Goal: Information Seeking & Learning: Learn about a topic

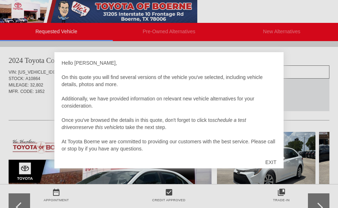
click at [270, 160] on div "EXIT" at bounding box center [270, 162] width 25 height 21
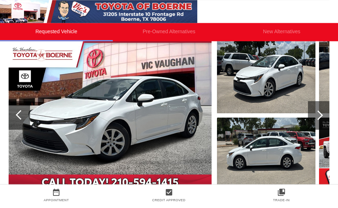
scroll to position [92, 0]
click at [106, 103] on img at bounding box center [110, 116] width 203 height 152
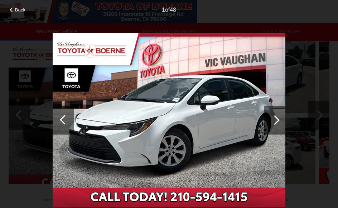
click at [268, 118] on div at bounding box center [274, 120] width 21 height 29
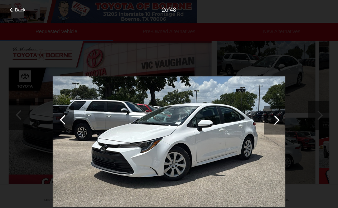
scroll to position [92, 1]
click at [276, 119] on div at bounding box center [275, 120] width 10 height 10
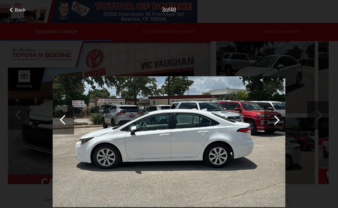
click at [276, 121] on div at bounding box center [275, 120] width 10 height 10
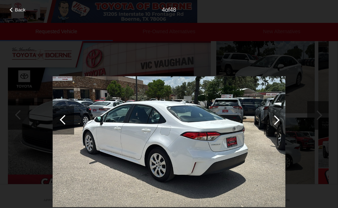
click at [272, 121] on div at bounding box center [275, 120] width 10 height 10
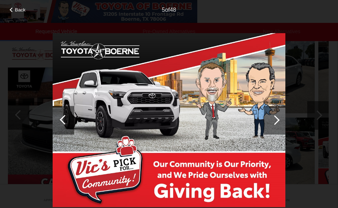
click at [272, 120] on div at bounding box center [275, 120] width 10 height 10
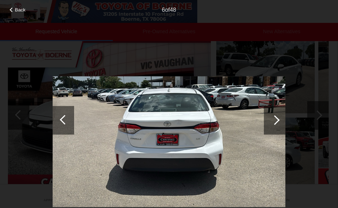
click at [273, 118] on div at bounding box center [275, 120] width 10 height 10
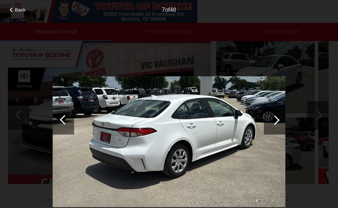
click at [278, 118] on div at bounding box center [274, 120] width 21 height 29
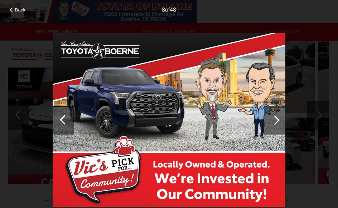
click at [275, 119] on div at bounding box center [275, 120] width 10 height 10
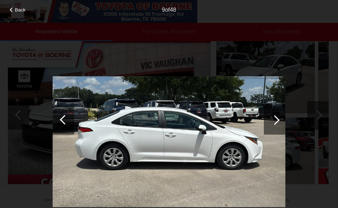
click at [273, 123] on div at bounding box center [275, 120] width 10 height 10
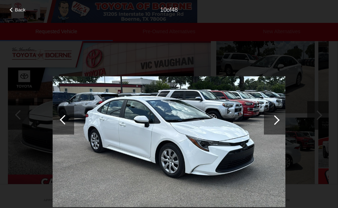
click at [272, 123] on div at bounding box center [274, 120] width 21 height 29
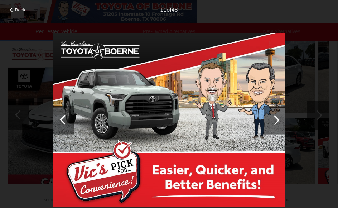
click at [274, 114] on div at bounding box center [274, 120] width 21 height 29
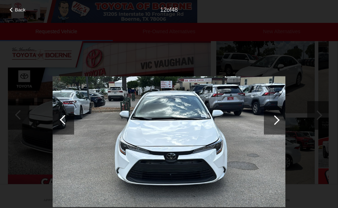
click at [275, 117] on div at bounding box center [275, 120] width 10 height 10
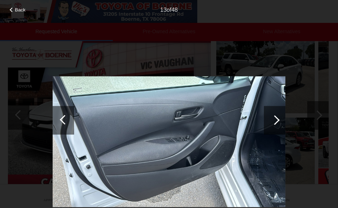
click at [273, 119] on div at bounding box center [275, 120] width 10 height 10
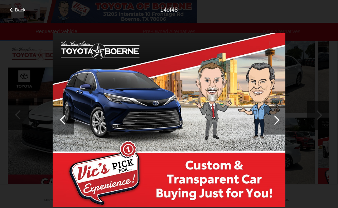
click at [278, 121] on div at bounding box center [275, 120] width 10 height 10
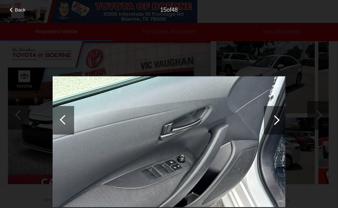
click at [272, 117] on div at bounding box center [274, 120] width 21 height 29
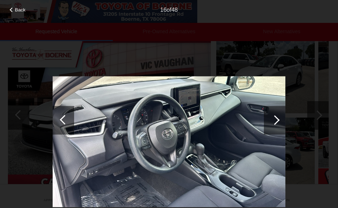
click at [271, 122] on div at bounding box center [274, 120] width 21 height 29
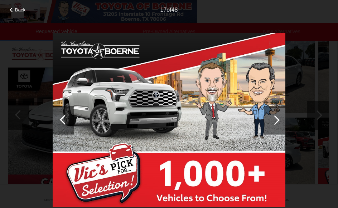
click at [274, 118] on div at bounding box center [275, 120] width 10 height 10
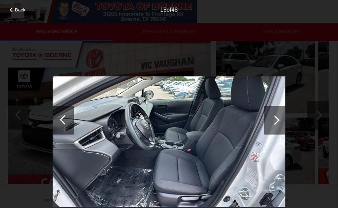
click at [273, 117] on div at bounding box center [275, 120] width 10 height 10
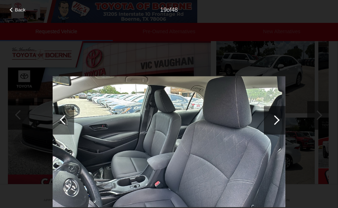
click at [277, 120] on div at bounding box center [275, 120] width 10 height 10
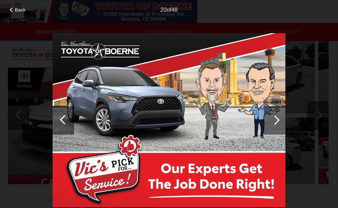
click at [278, 119] on div at bounding box center [275, 120] width 10 height 10
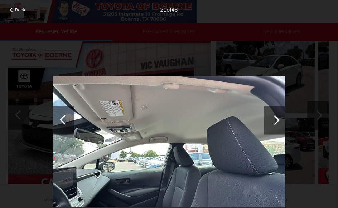
click at [278, 118] on div at bounding box center [274, 120] width 21 height 29
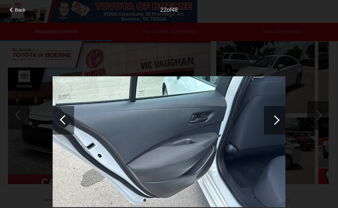
click at [277, 114] on div at bounding box center [274, 120] width 21 height 29
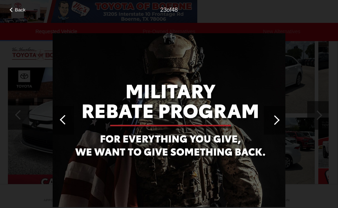
click at [276, 114] on div at bounding box center [274, 120] width 21 height 29
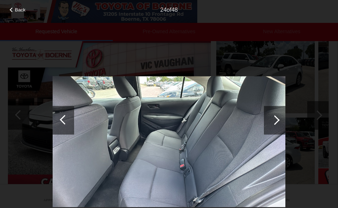
click at [273, 121] on div at bounding box center [275, 120] width 10 height 10
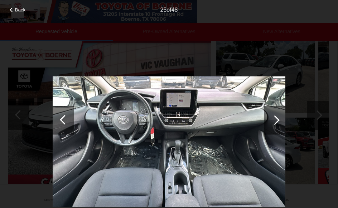
click at [272, 117] on div at bounding box center [274, 120] width 21 height 29
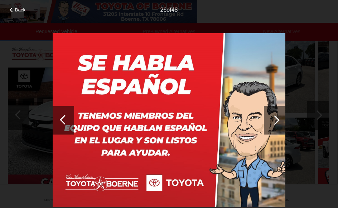
click at [274, 117] on div at bounding box center [275, 120] width 10 height 10
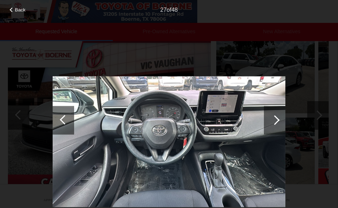
click at [276, 119] on div at bounding box center [275, 120] width 10 height 10
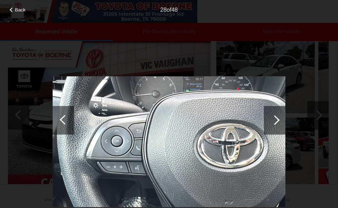
click at [271, 118] on div at bounding box center [274, 120] width 21 height 29
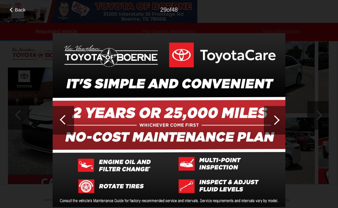
click at [273, 121] on div at bounding box center [275, 120] width 10 height 10
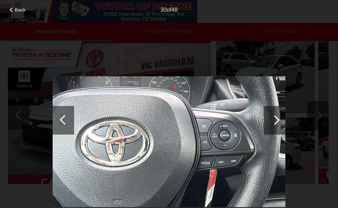
click at [277, 120] on div at bounding box center [275, 120] width 10 height 10
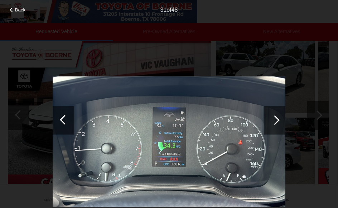
click at [276, 116] on div at bounding box center [274, 120] width 21 height 29
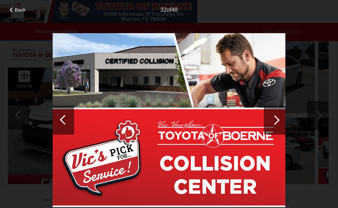
click at [280, 118] on div at bounding box center [274, 120] width 21 height 29
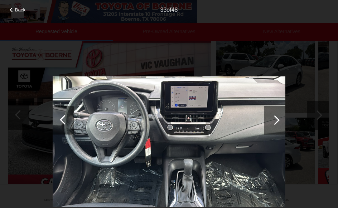
click at [275, 118] on div at bounding box center [275, 120] width 10 height 10
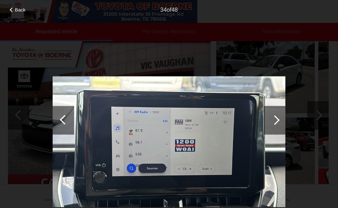
click at [275, 120] on div at bounding box center [275, 120] width 10 height 10
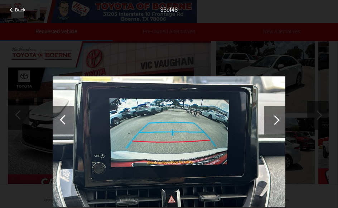
click at [265, 122] on div at bounding box center [274, 120] width 21 height 29
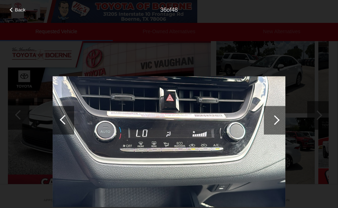
click at [274, 120] on div at bounding box center [275, 120] width 10 height 10
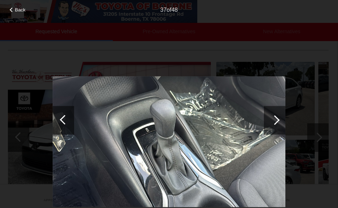
scroll to position [70, 1]
click at [278, 116] on div at bounding box center [274, 120] width 21 height 29
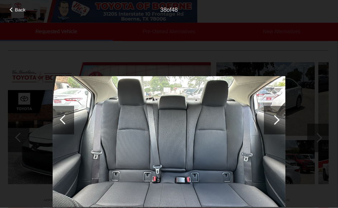
scroll to position [70, 1]
click at [280, 117] on div at bounding box center [274, 120] width 21 height 29
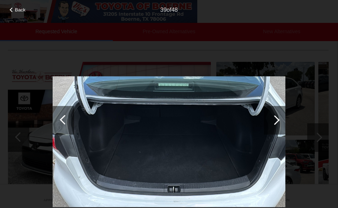
click at [282, 113] on div at bounding box center [274, 120] width 21 height 29
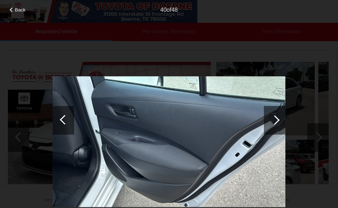
click at [278, 121] on div at bounding box center [274, 120] width 21 height 29
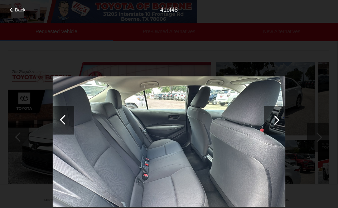
click at [276, 116] on div at bounding box center [274, 120] width 21 height 29
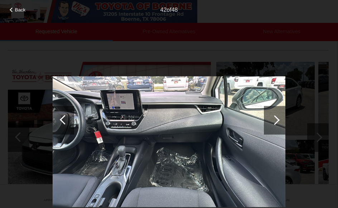
click at [272, 122] on div at bounding box center [275, 120] width 10 height 10
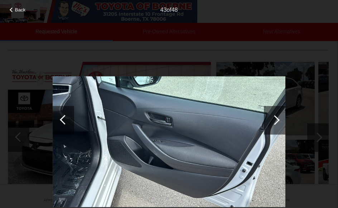
click at [274, 116] on div at bounding box center [275, 120] width 10 height 10
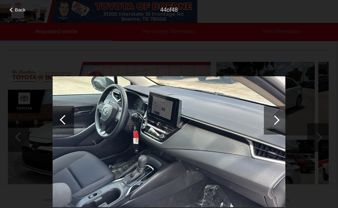
click at [274, 118] on div at bounding box center [275, 120] width 10 height 10
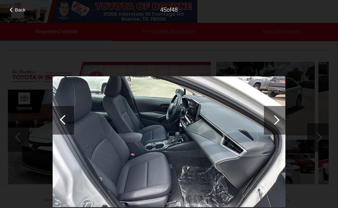
click at [276, 118] on div at bounding box center [275, 120] width 10 height 10
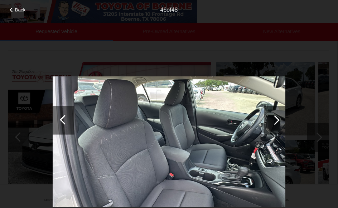
click at [272, 119] on div at bounding box center [275, 120] width 10 height 10
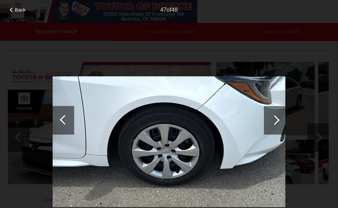
click at [274, 119] on div at bounding box center [275, 120] width 10 height 10
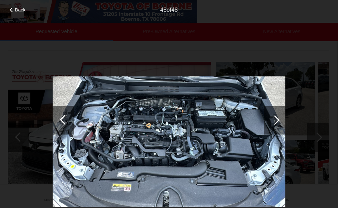
click at [18, 13] on span "Back" at bounding box center [20, 9] width 11 height 5
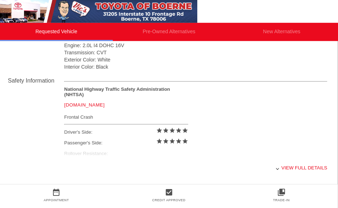
scroll to position [269, 1]
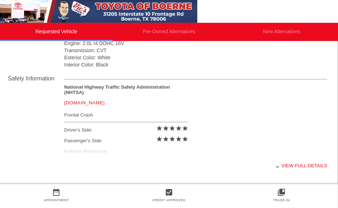
click at [280, 172] on div "View full details" at bounding box center [195, 166] width 263 height 18
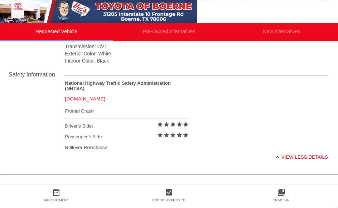
scroll to position [273, 1]
click at [277, 159] on div at bounding box center [276, 157] width 3 height 3
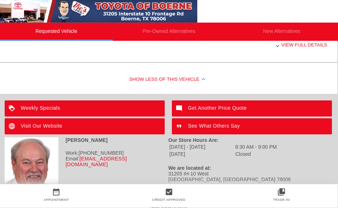
scroll to position [390, 1]
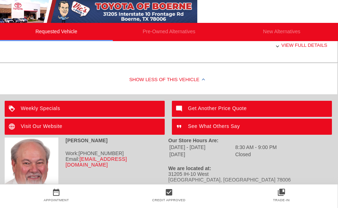
click at [277, 197] on icon "collections_bookmark" at bounding box center [281, 192] width 112 height 9
